Goal: Task Accomplishment & Management: Manage account settings

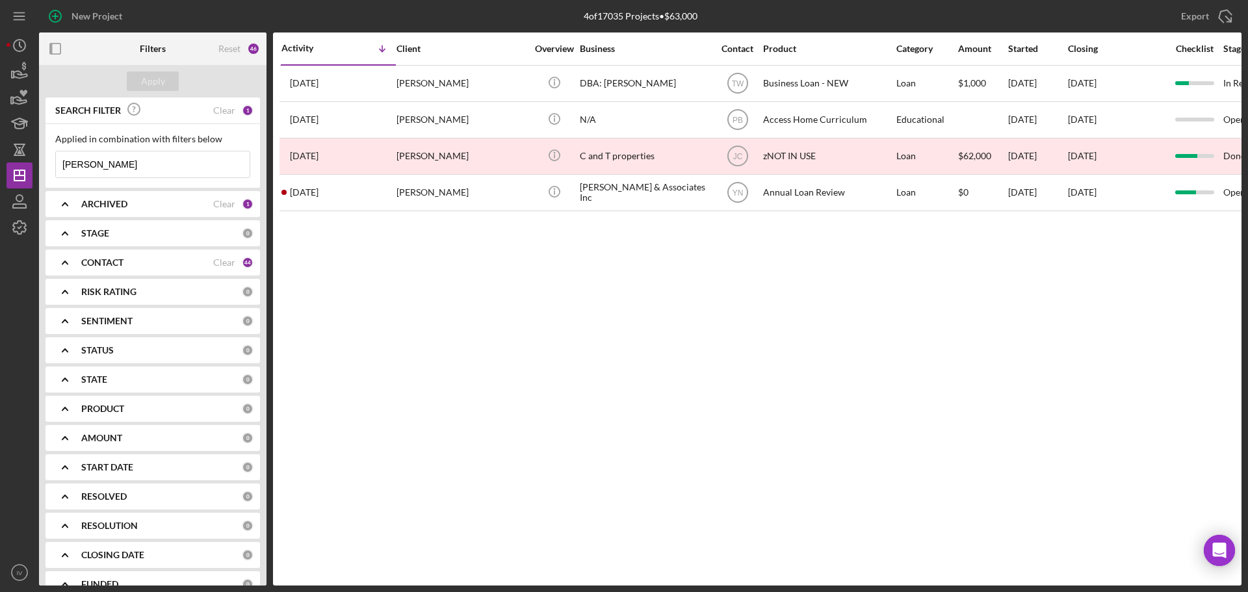
drag, startPoint x: 98, startPoint y: 166, endPoint x: 66, endPoint y: 166, distance: 32.5
click at [47, 165] on div "Applied in combination with filters below [PERSON_NAME] Icon/Menu Close" at bounding box center [152, 156] width 214 height 64
paste input "[PERSON_NAME]"
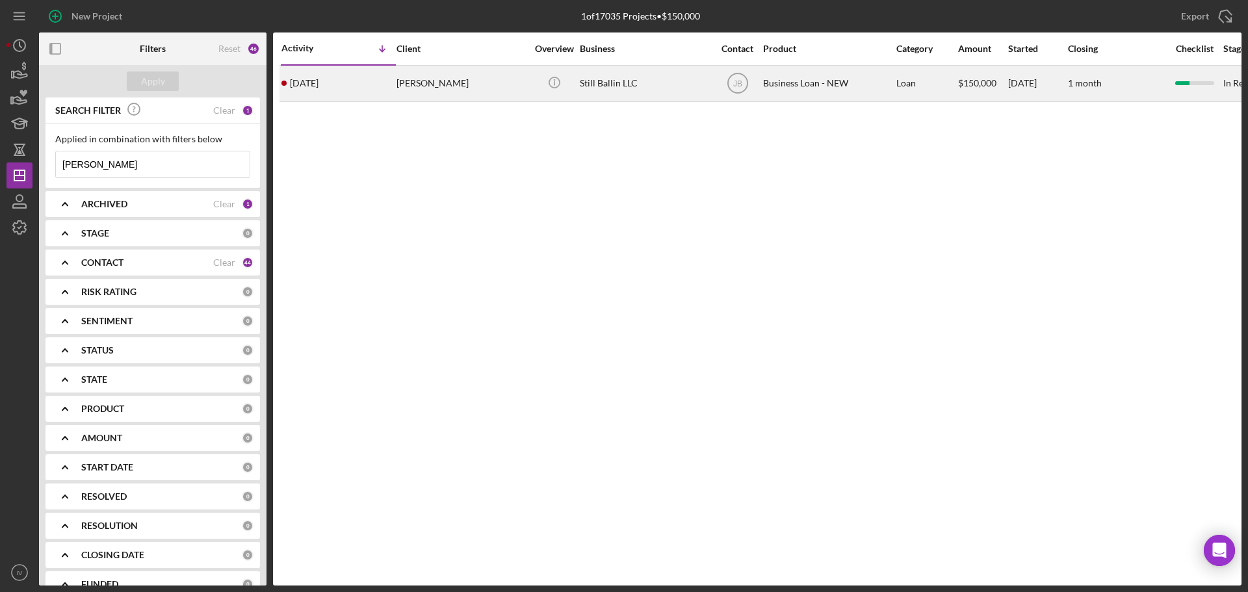
type input "[PERSON_NAME]"
click at [452, 86] on div "[PERSON_NAME]" at bounding box center [461, 83] width 130 height 34
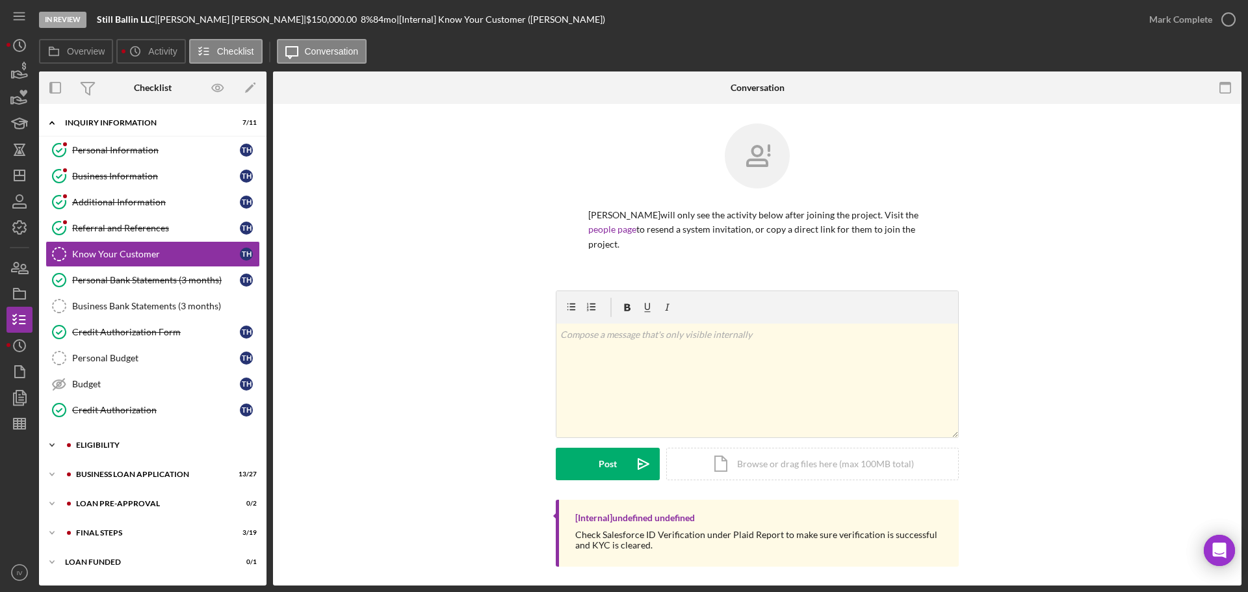
click at [122, 346] on div "ELIGIBILITY" at bounding box center [163, 445] width 174 height 8
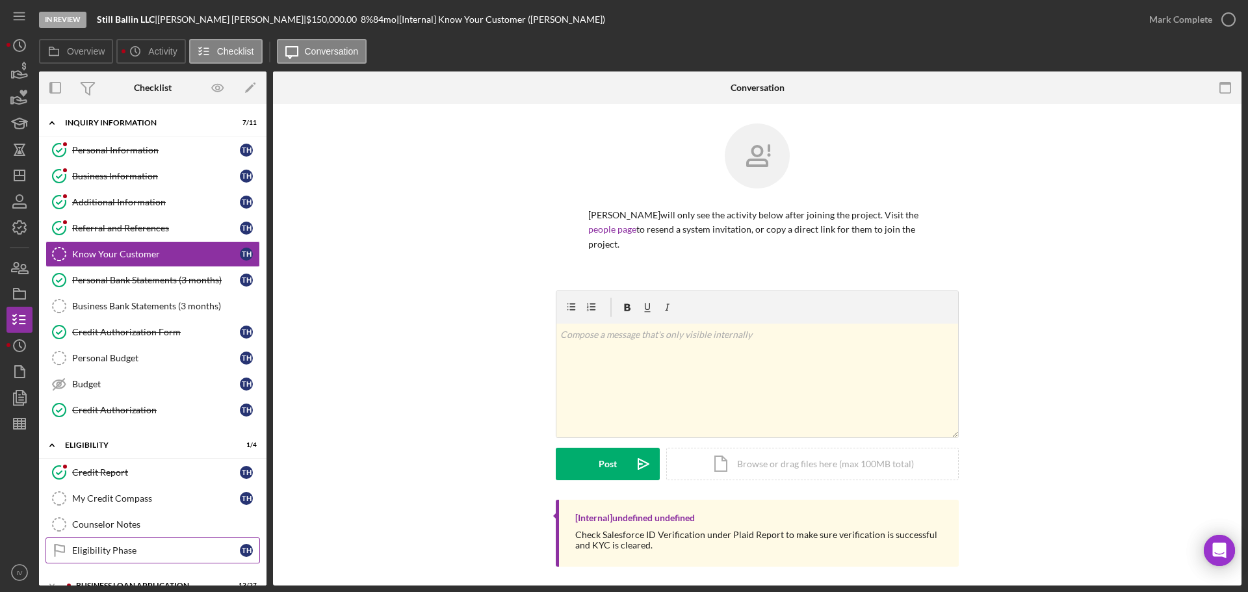
scroll to position [108, 0]
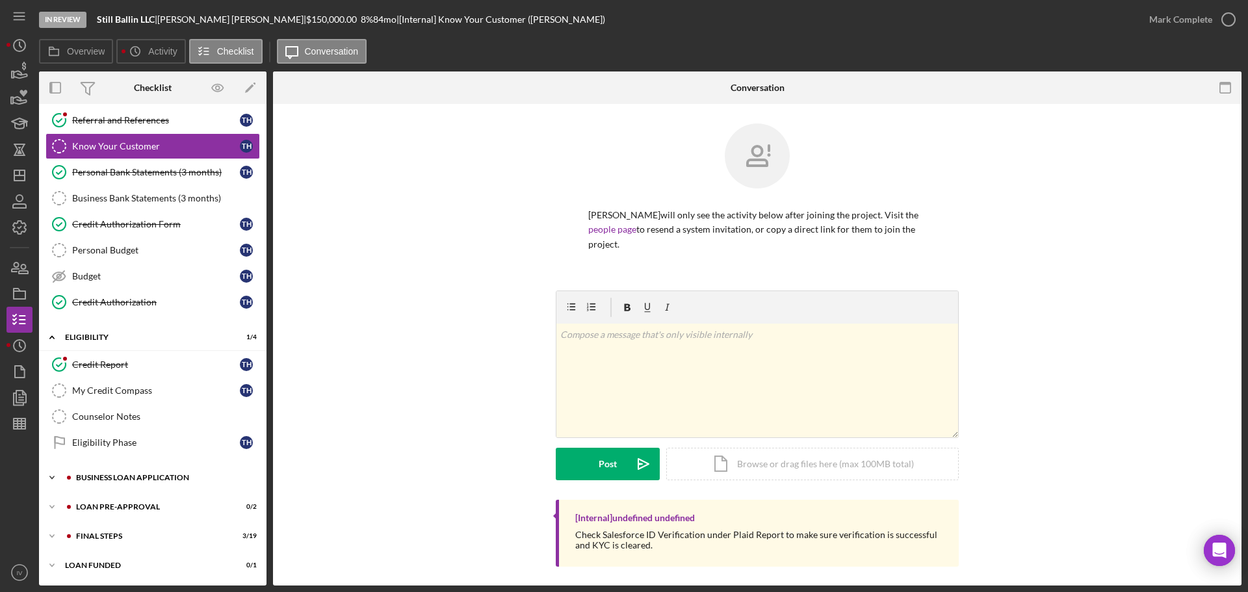
click at [138, 346] on div "BUSINESS LOAN APPLICATION" at bounding box center [163, 478] width 174 height 8
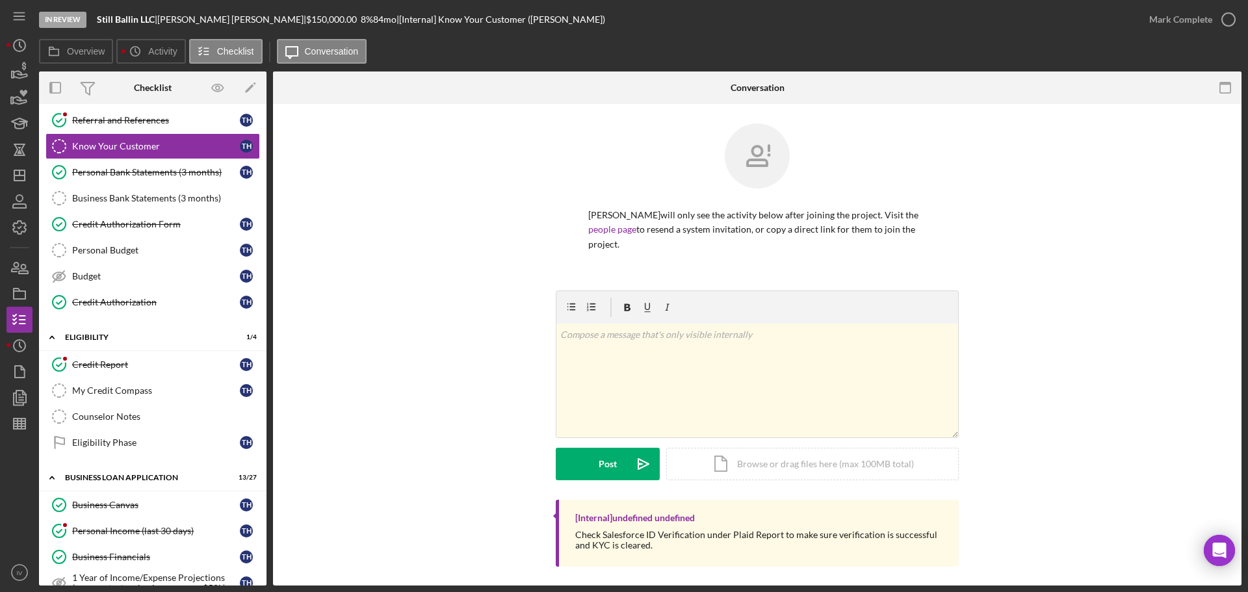
scroll to position [368, 0]
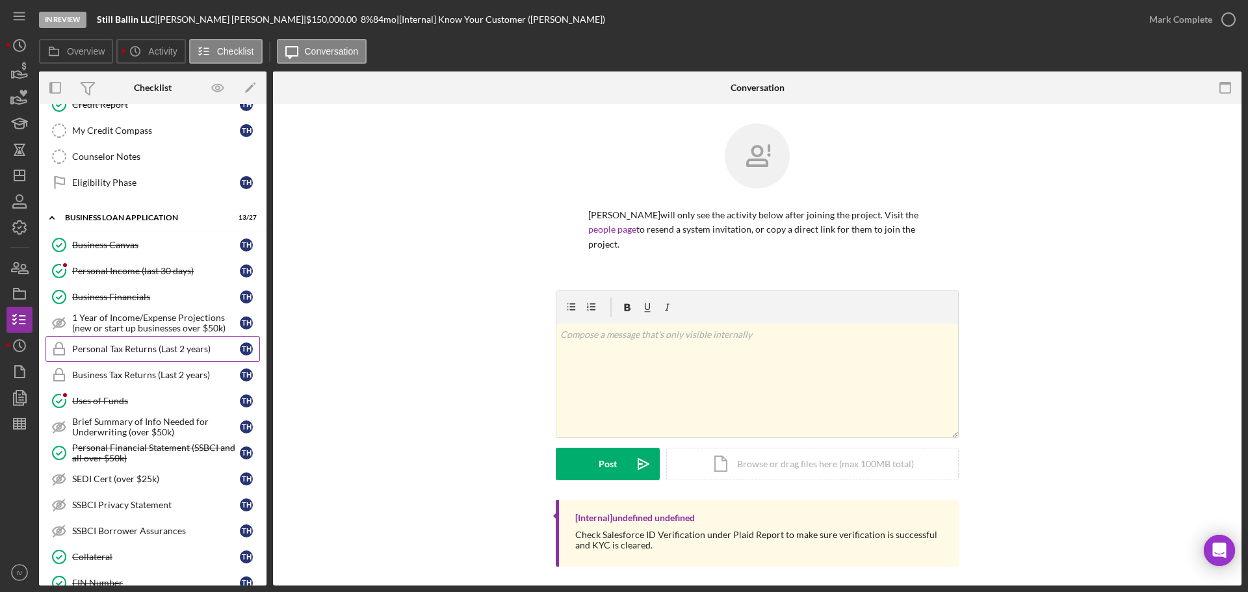
click at [125, 346] on div "Personal Tax Returns (Last 2 years)" at bounding box center [156, 349] width 168 height 10
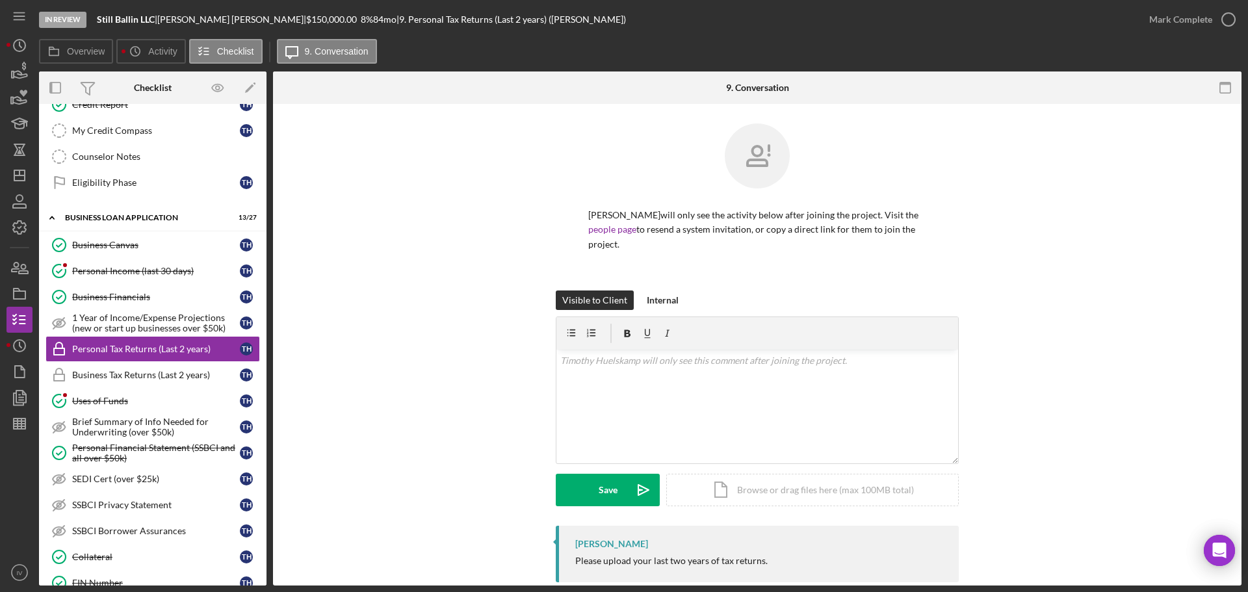
scroll to position [23, 0]
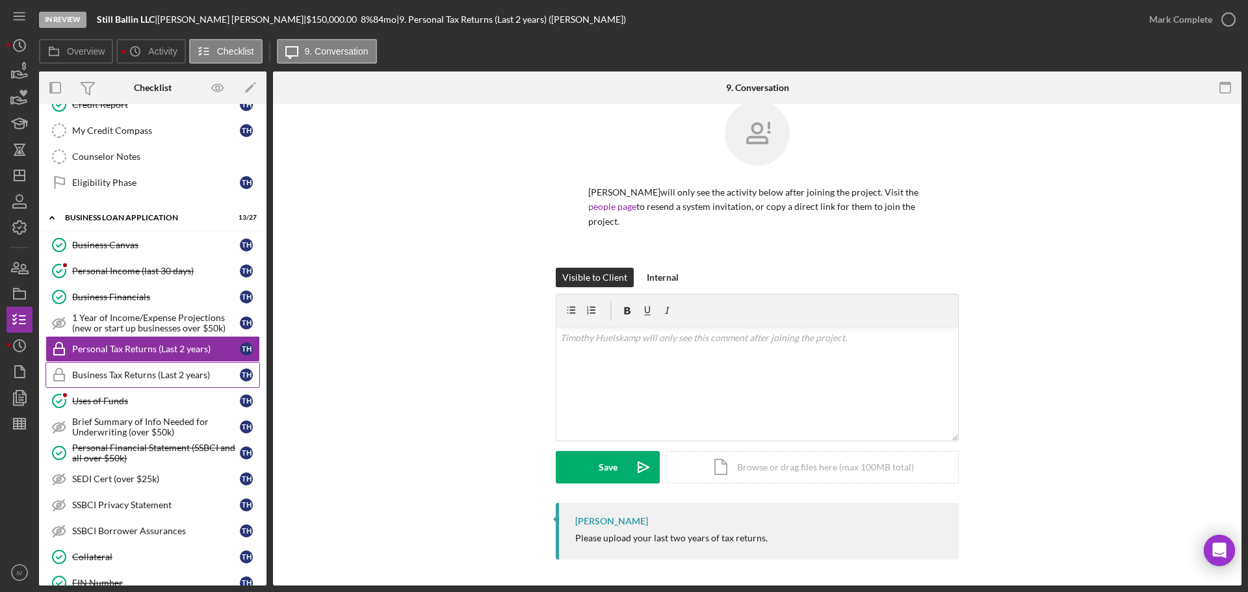
click at [146, 346] on div "Business Tax Returns (Last 2 years)" at bounding box center [156, 375] width 168 height 10
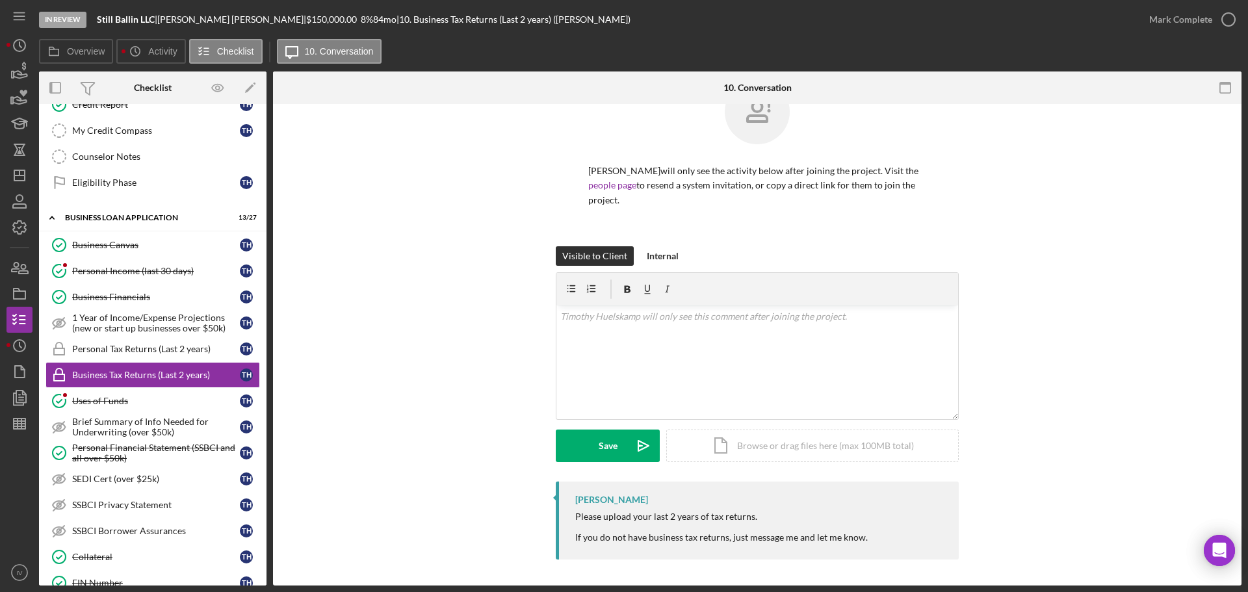
scroll to position [563, 0]
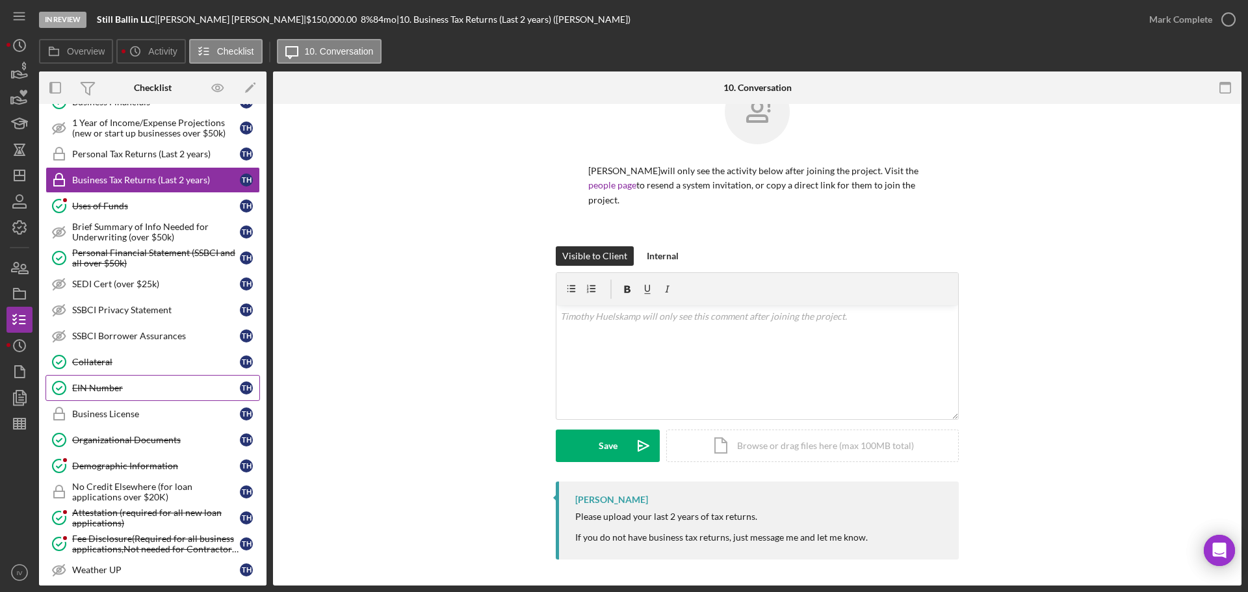
click at [97, 346] on div "EIN Number" at bounding box center [156, 388] width 168 height 10
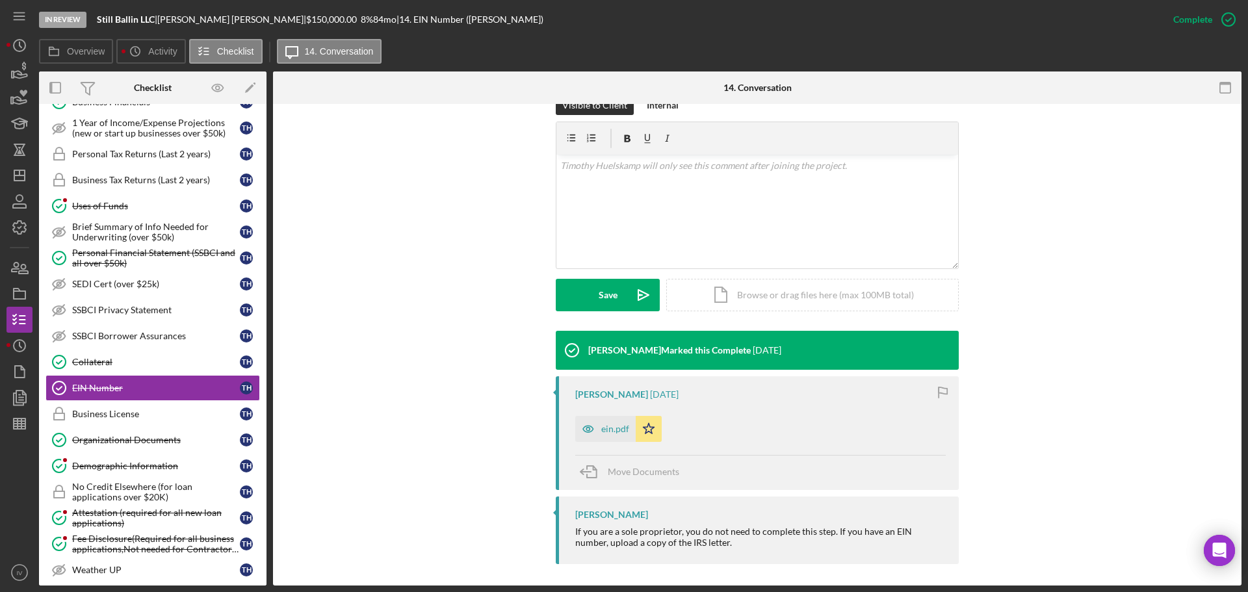
scroll to position [199, 0]
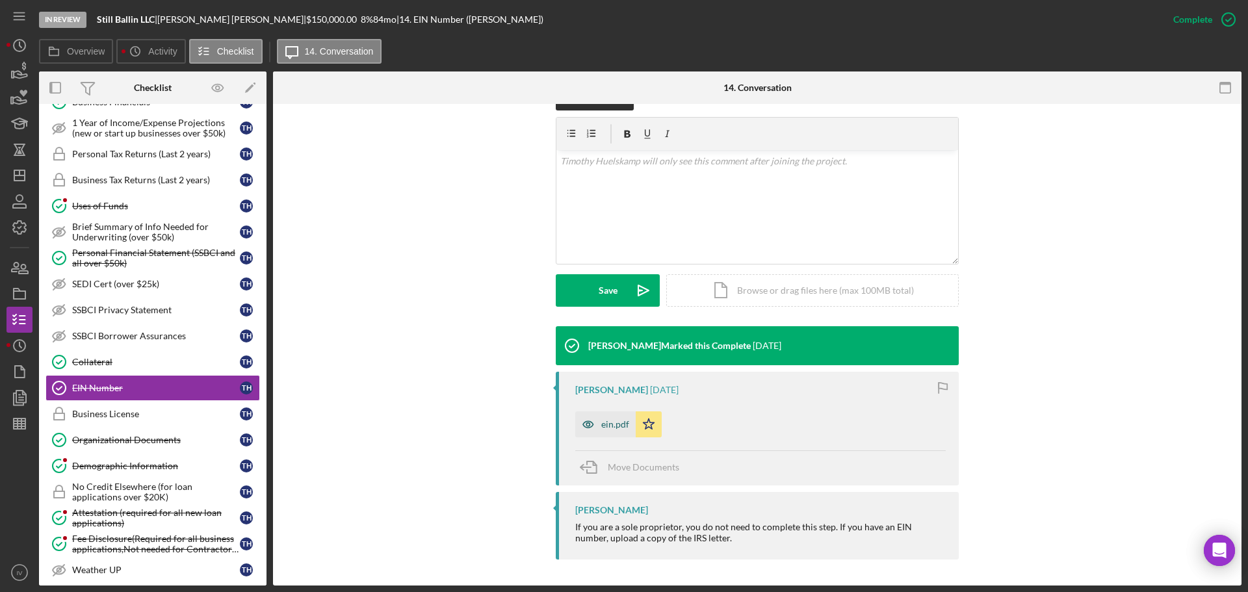
click at [602, 346] on div "ein.pdf" at bounding box center [615, 424] width 28 height 10
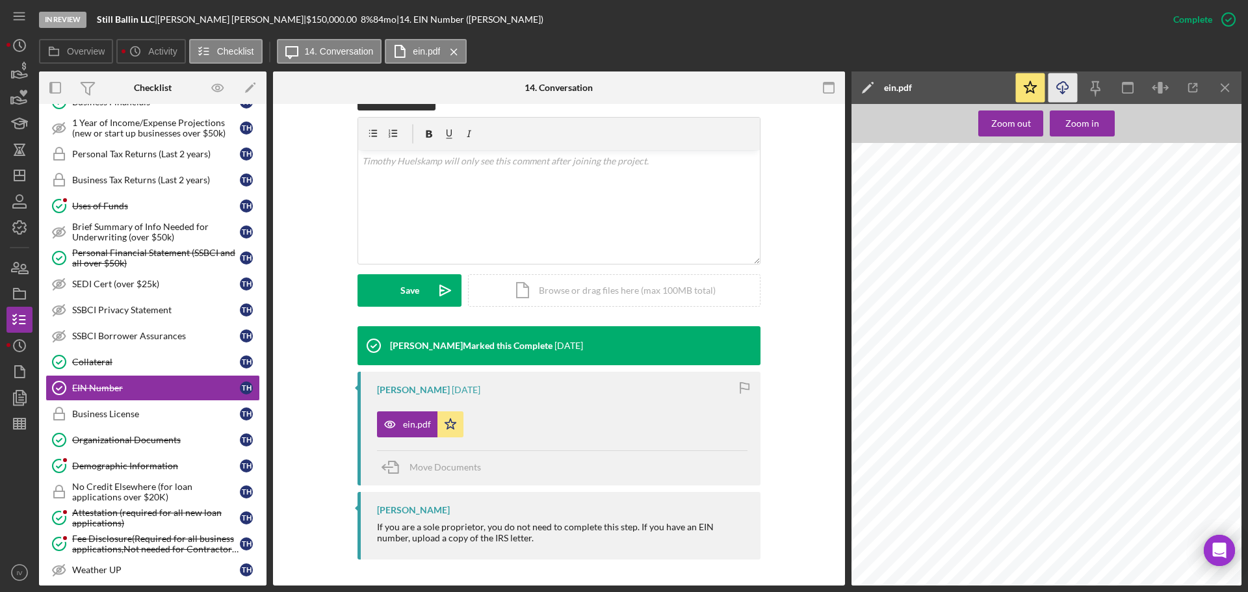
click at [780, 88] on icon "Icon/Download" at bounding box center [1062, 87] width 29 height 29
